Goal: Find specific page/section: Find specific page/section

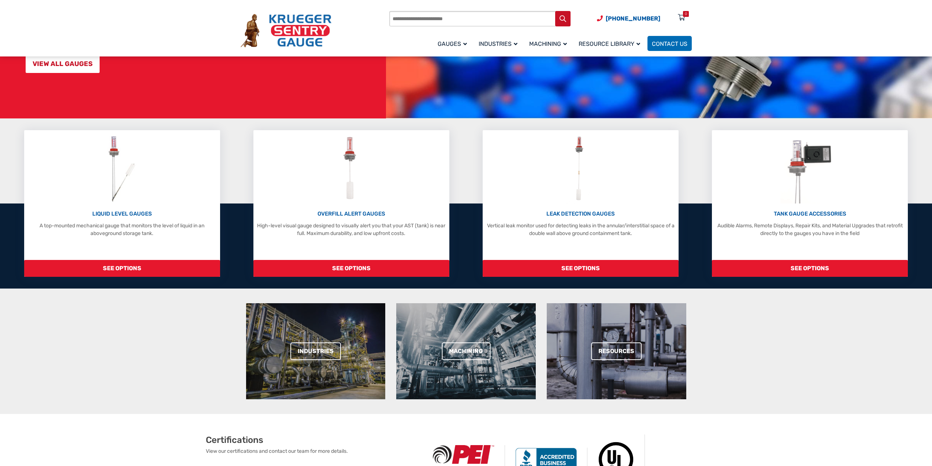
scroll to position [110, 0]
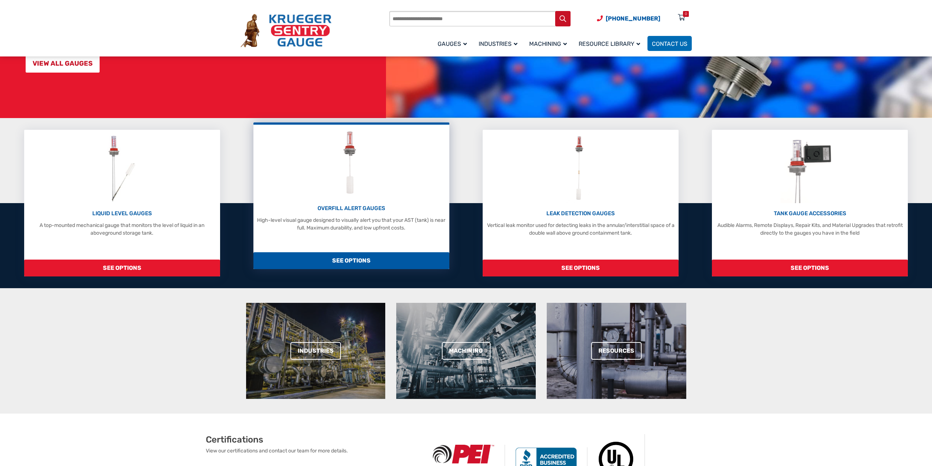
click at [353, 266] on span "SEE OPTIONS" at bounding box center [351, 260] width 196 height 17
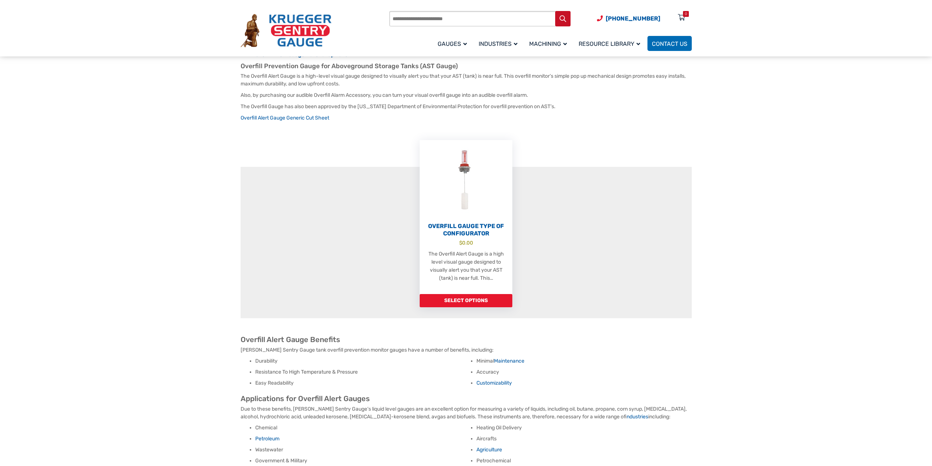
scroll to position [147, 0]
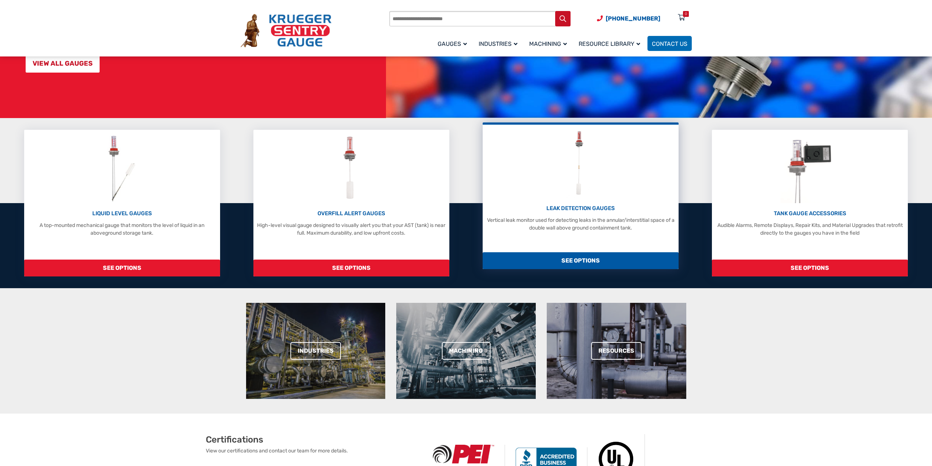
click at [580, 261] on span "SEE OPTIONS" at bounding box center [581, 260] width 196 height 17
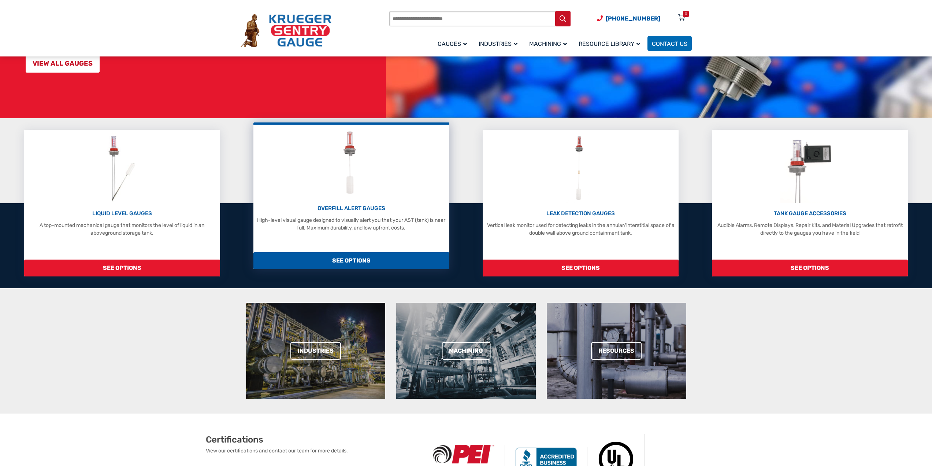
click at [348, 261] on span "SEE OPTIONS" at bounding box center [351, 260] width 196 height 17
